Goal: Register for event/course

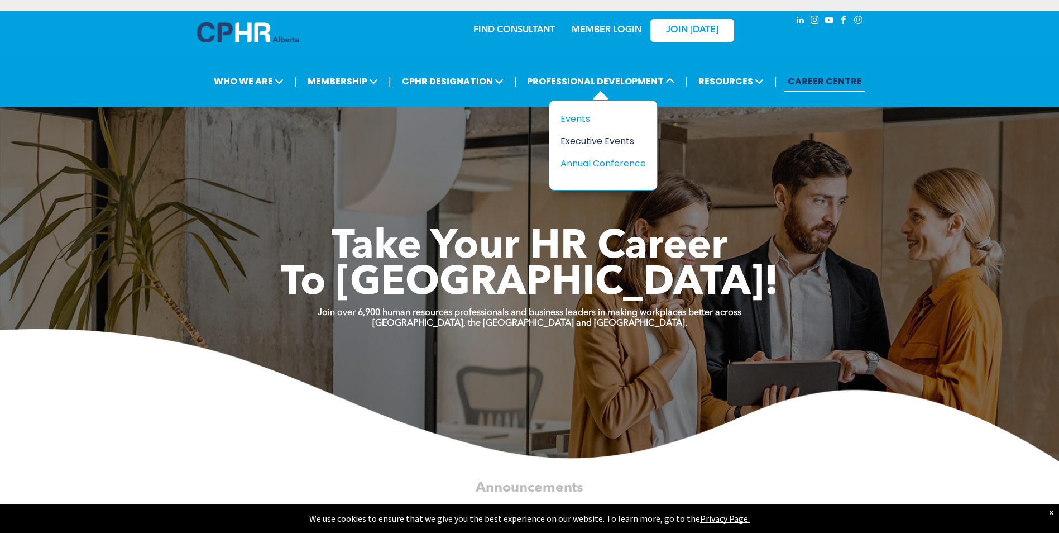
click at [584, 143] on div "Executive Events" at bounding box center [599, 141] width 77 height 14
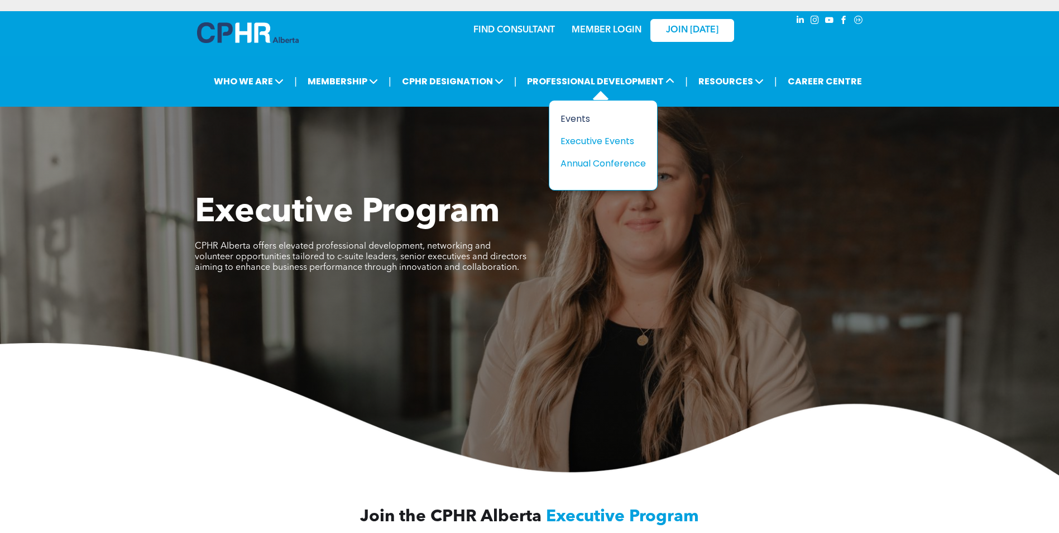
click at [586, 118] on div "Events" at bounding box center [599, 119] width 77 height 14
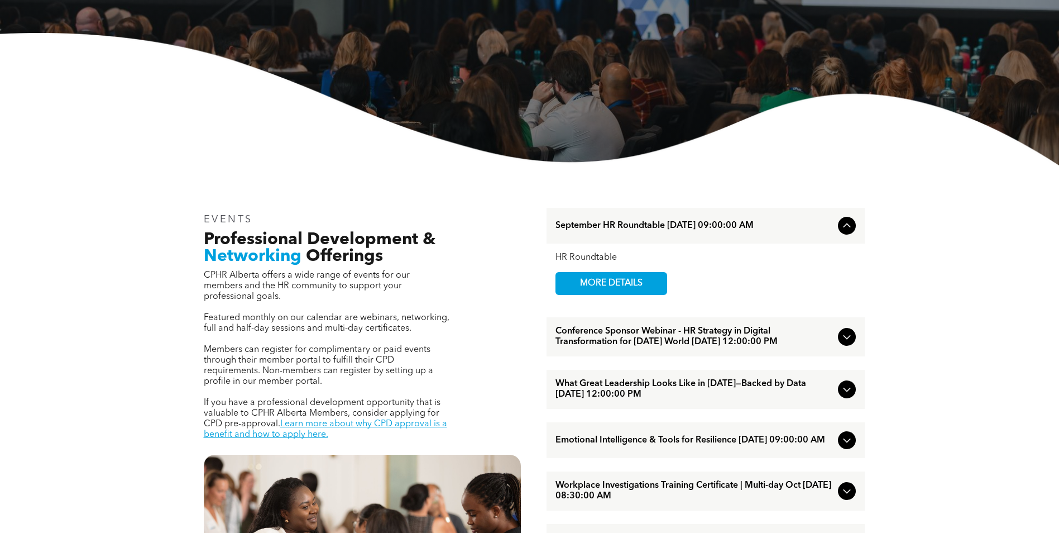
scroll to position [223, 0]
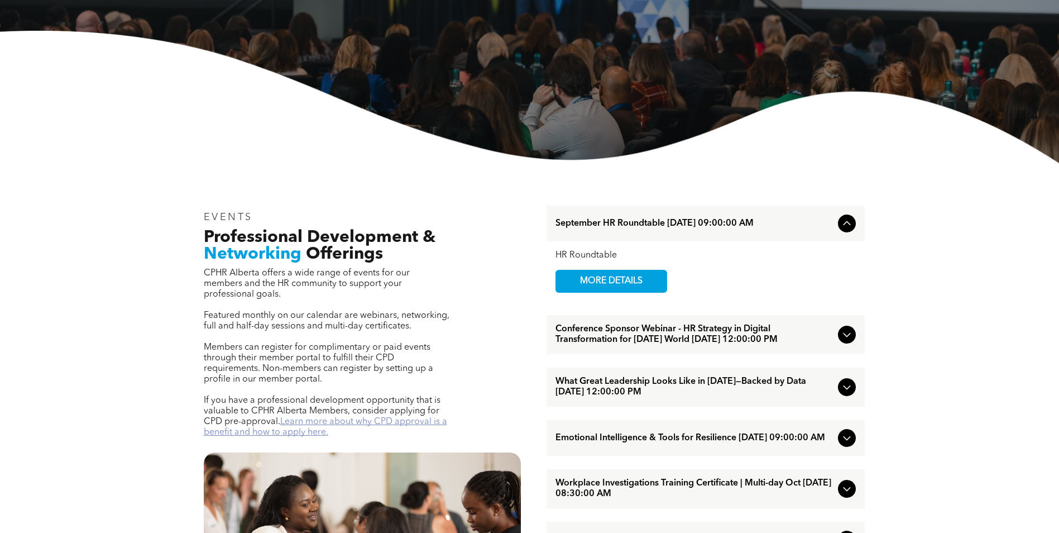
click at [332, 417] on link "Learn more about why CPD approval is a benefit and how to apply here." at bounding box center [325, 427] width 243 height 20
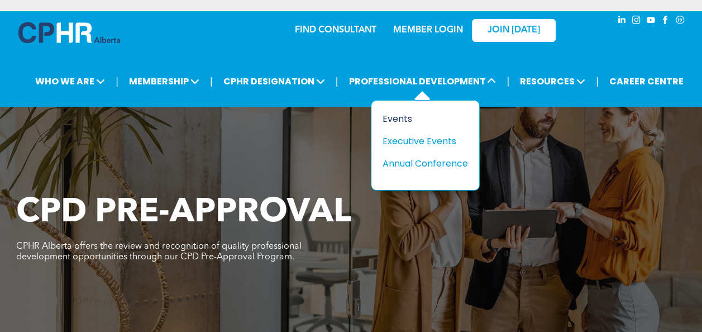
click at [391, 120] on div "Events" at bounding box center [421, 119] width 77 height 14
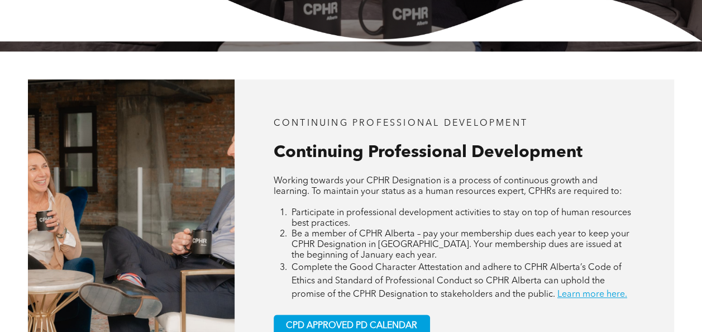
scroll to position [447, 0]
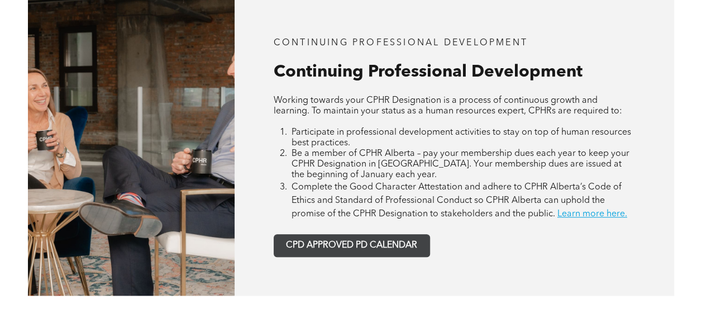
click at [420, 236] on link "CPD APPROVED PD CALENDAR" at bounding box center [352, 245] width 156 height 23
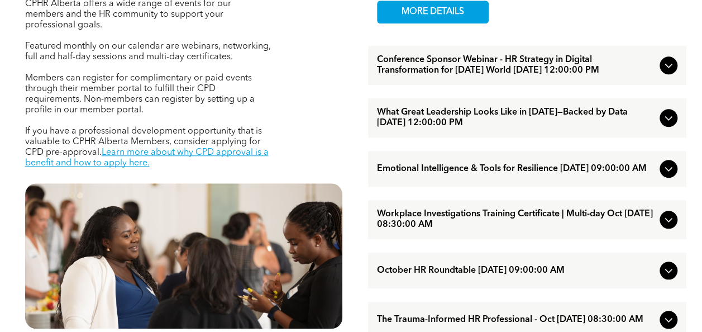
scroll to position [447, 0]
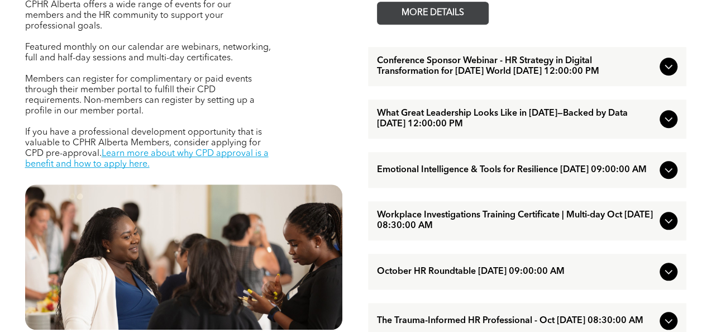
click at [447, 13] on span "MORE DETAILS" at bounding box center [433, 13] width 88 height 22
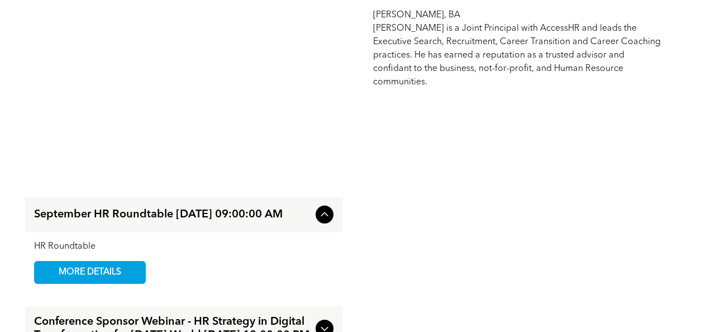
scroll to position [1731, 0]
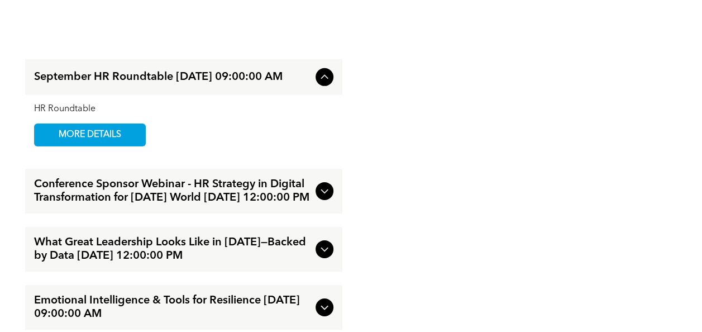
click at [323, 249] on icon at bounding box center [324, 249] width 7 height 4
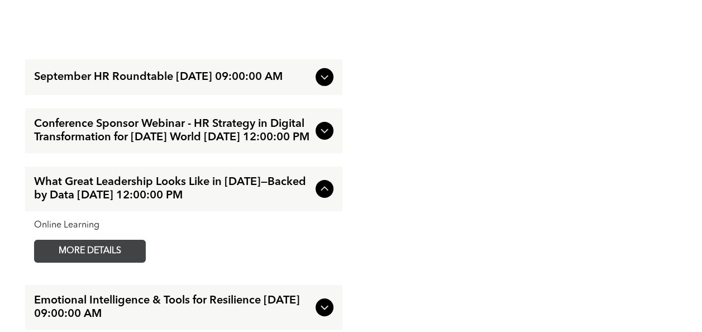
click at [125, 250] on span "MORE DETAILS" at bounding box center [90, 251] width 88 height 22
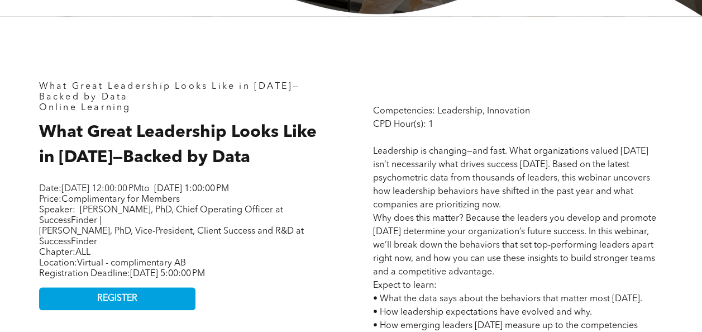
scroll to position [503, 0]
